Goal: Navigation & Orientation: Find specific page/section

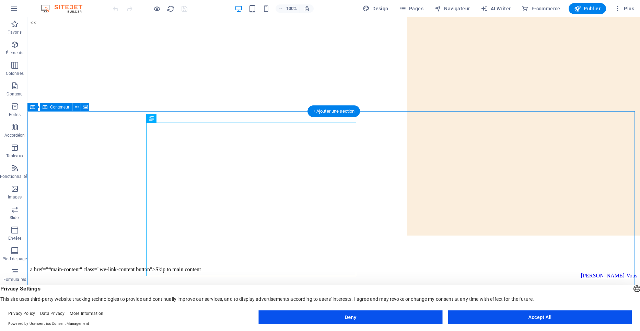
scroll to position [250, 0]
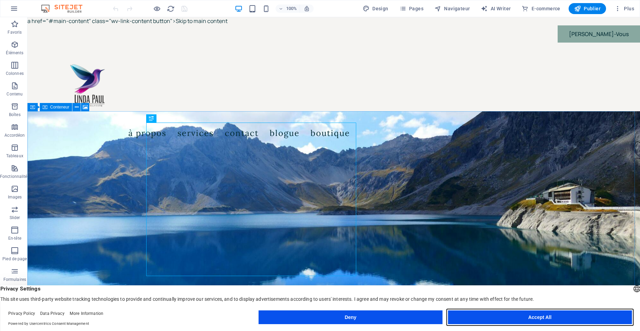
click at [540, 323] on button "Accept All" at bounding box center [540, 317] width 184 height 14
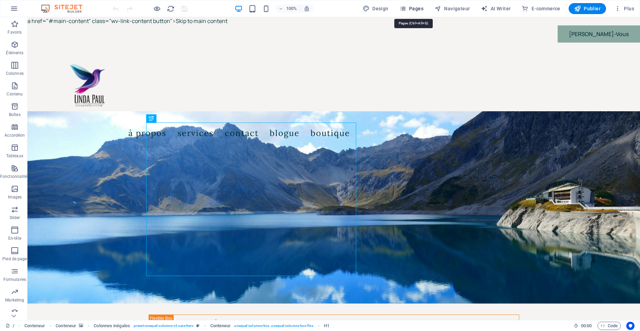
click at [422, 9] on span "Pages" at bounding box center [412, 8] width 24 height 7
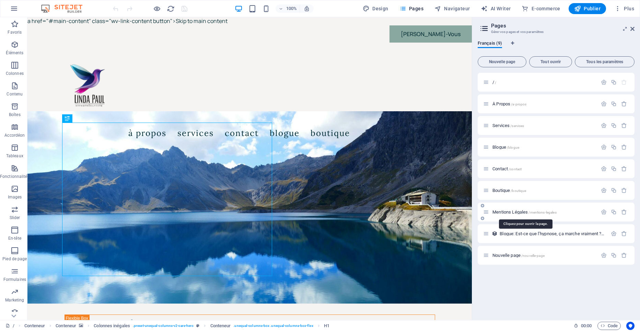
click at [526, 214] on span "Mentions Légales /mentions-legales" at bounding box center [525, 211] width 64 height 5
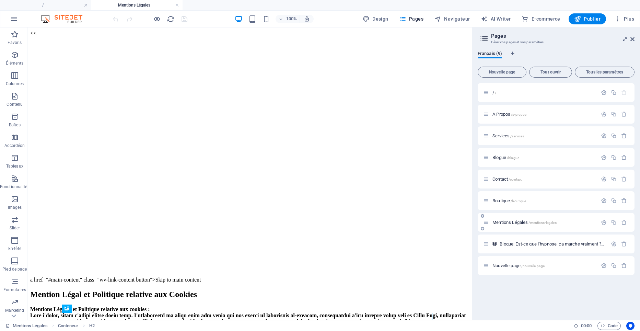
scroll to position [0, 0]
click at [512, 244] on span "Blogue: Est-ce que l’hypnose, ça marche vraiment ? Découvre la vérité ! /Blogue…" at bounding box center [625, 243] width 251 height 5
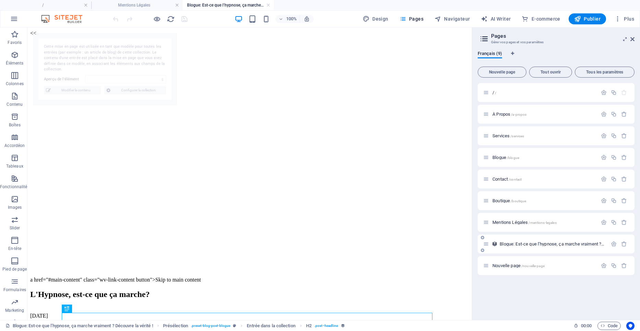
select select "68752d82505437b180020729"
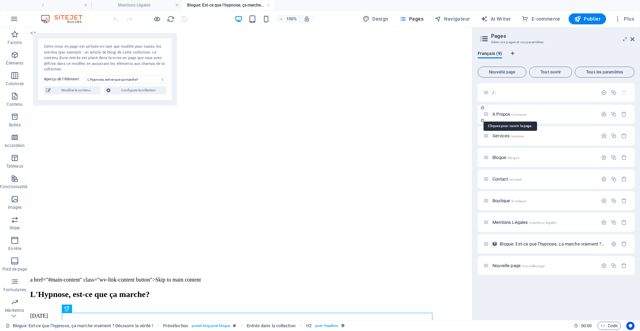
click at [508, 115] on span "À Propos /a-propos" at bounding box center [510, 114] width 34 height 5
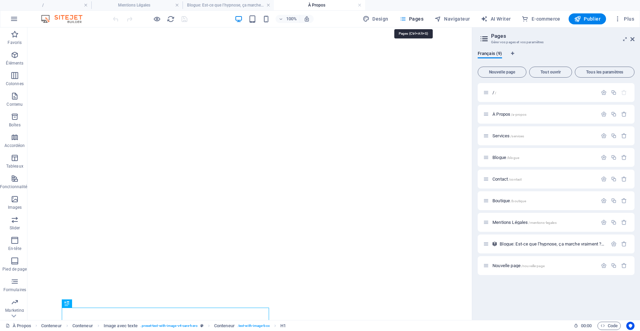
click at [417, 19] on span "Pages" at bounding box center [412, 18] width 24 height 7
click at [517, 115] on span "/a-propos" at bounding box center [518, 115] width 15 height 4
